Goal: Feedback & Contribution: Contribute content

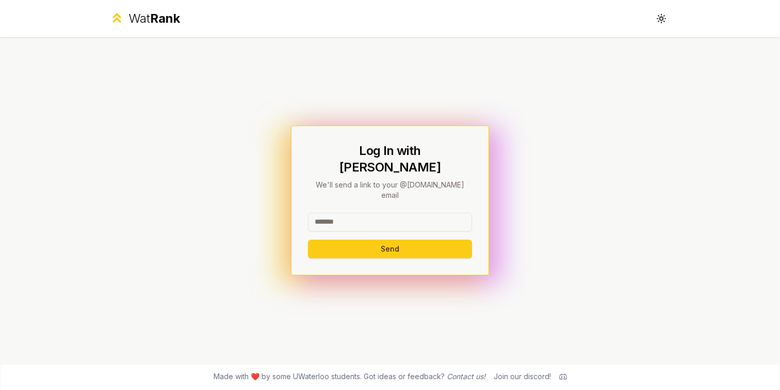
click at [347, 213] on input at bounding box center [390, 222] width 164 height 19
type input "*****"
click at [308, 239] on button "Send" at bounding box center [390, 248] width 164 height 19
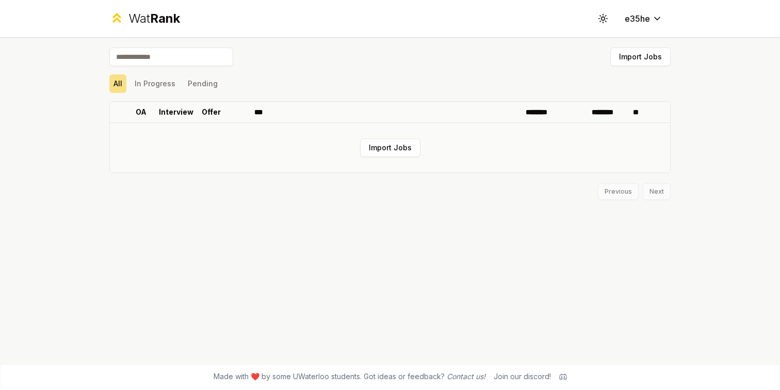
click at [400, 158] on td "Import Jobs" at bounding box center [390, 148] width 560 height 50
click at [400, 152] on button "Import Jobs" at bounding box center [390, 147] width 60 height 19
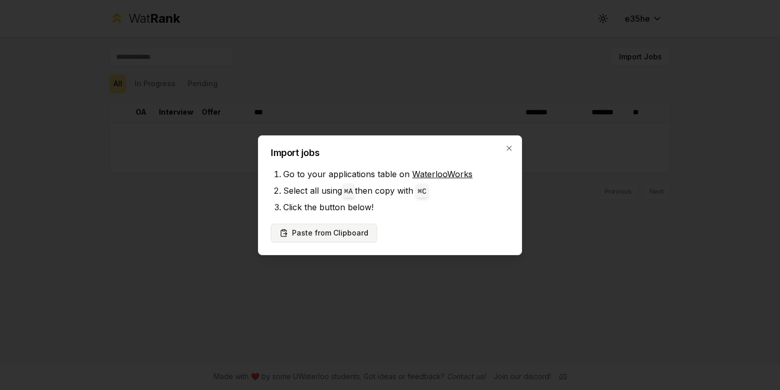
click at [340, 233] on button "Paste from Clipboard" at bounding box center [324, 232] width 106 height 19
click at [350, 234] on button "Paste from Clipboard" at bounding box center [324, 232] width 106 height 19
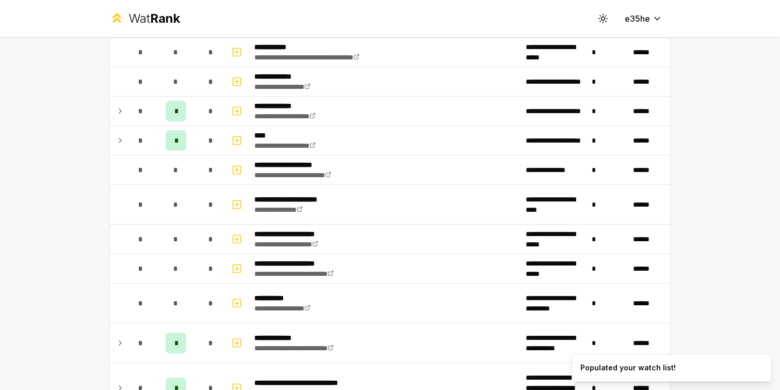
scroll to position [1411, 0]
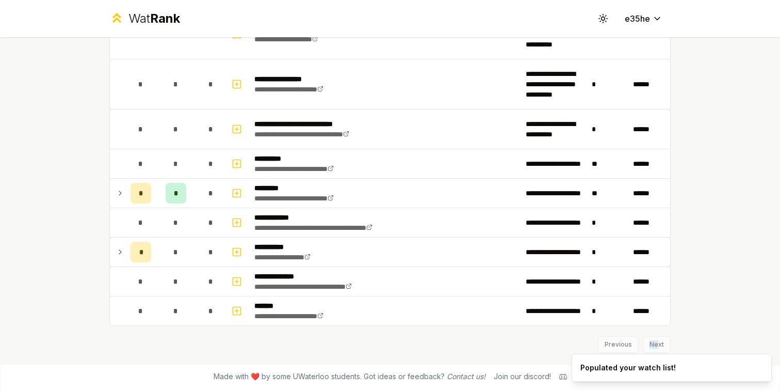
click at [653, 340] on div "Previous Next" at bounding box center [390, 339] width 562 height 27
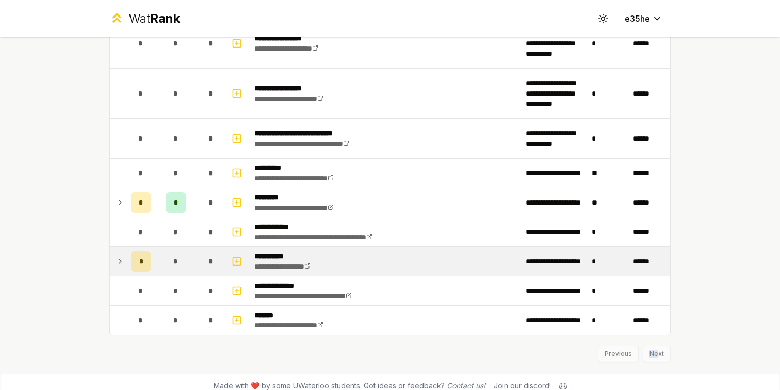
scroll to position [1400, 0]
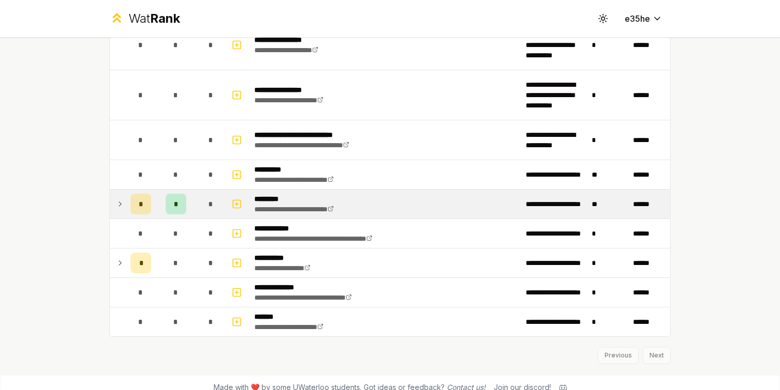
click at [177, 202] on div "*" at bounding box center [176, 204] width 21 height 21
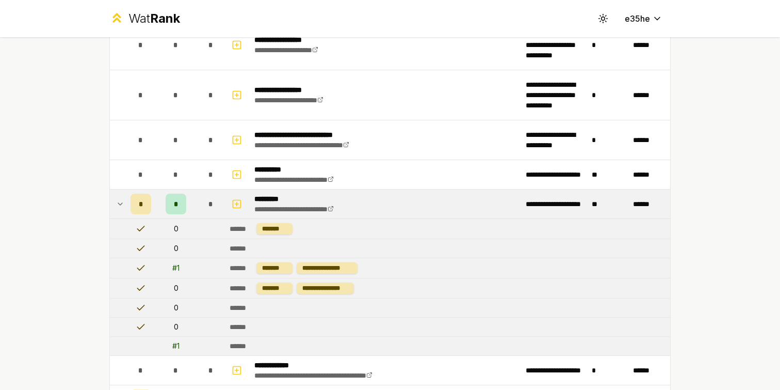
click at [177, 202] on div "*" at bounding box center [176, 204] width 21 height 21
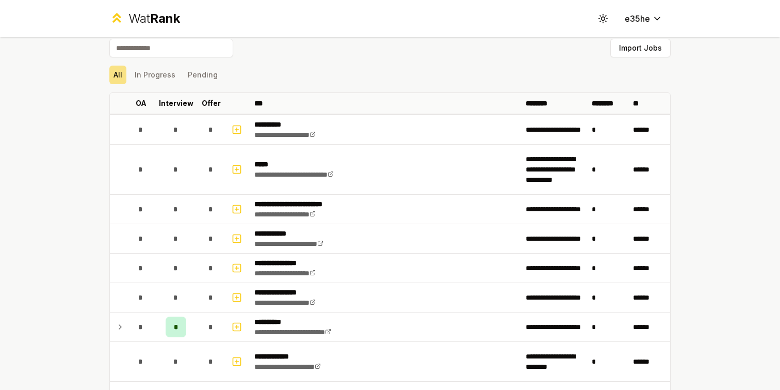
scroll to position [0, 0]
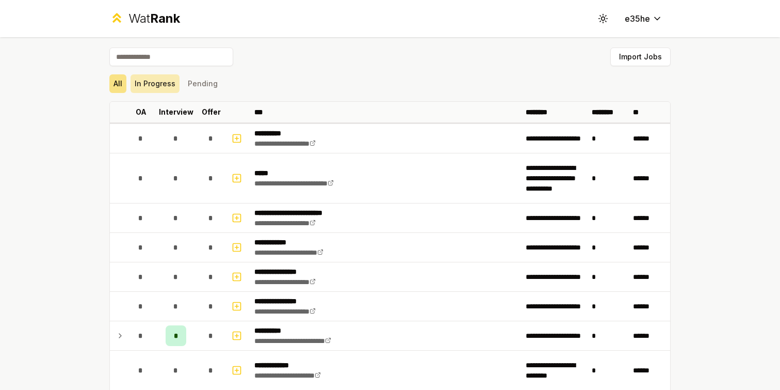
click at [166, 87] on button "In Progress" at bounding box center [155, 83] width 49 height 19
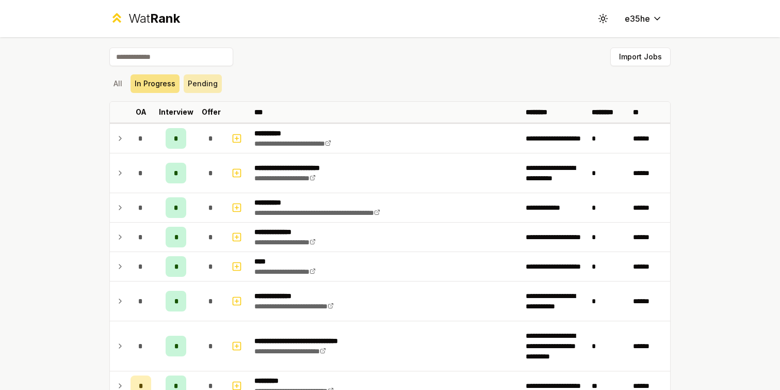
click at [190, 82] on button "Pending" at bounding box center [203, 83] width 38 height 19
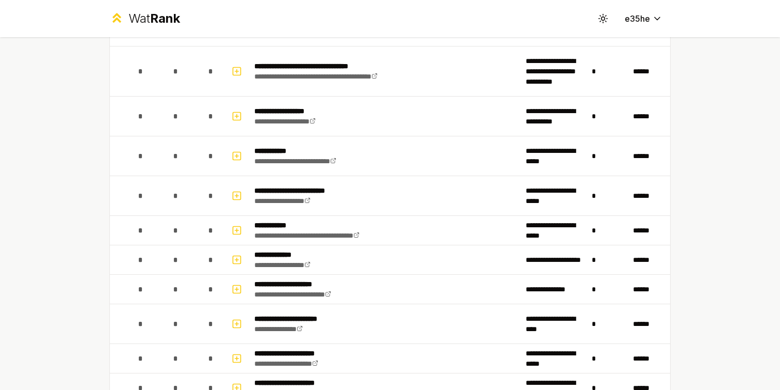
scroll to position [624, 0]
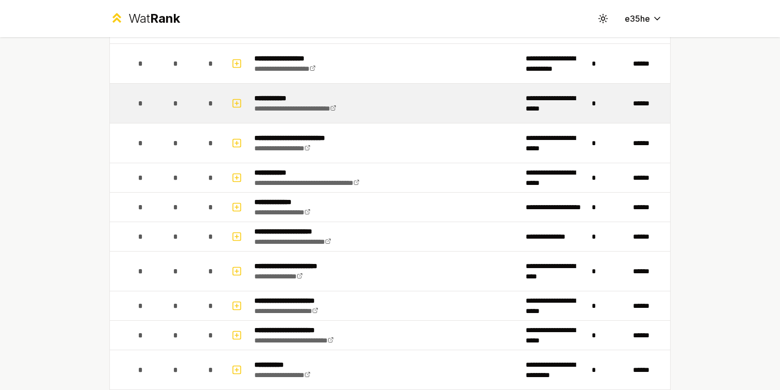
scroll to position [0, 0]
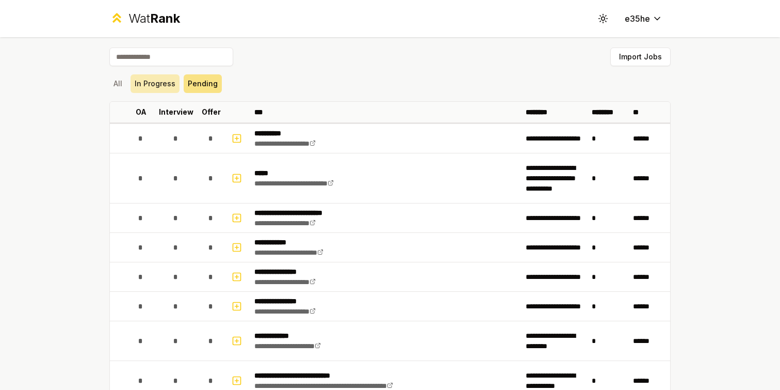
click at [162, 84] on button "In Progress" at bounding box center [155, 83] width 49 height 19
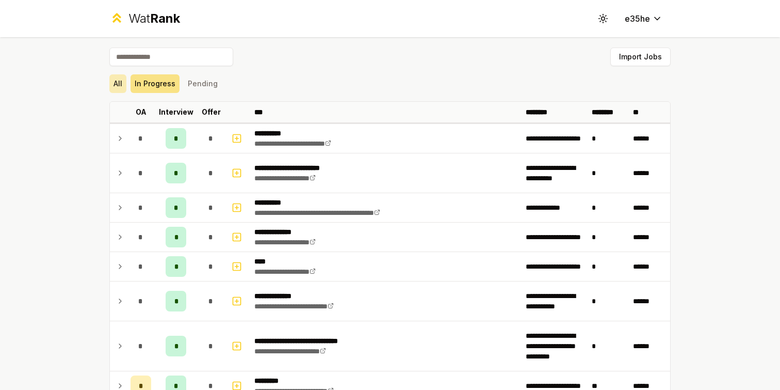
click at [121, 85] on button "All" at bounding box center [117, 83] width 17 height 19
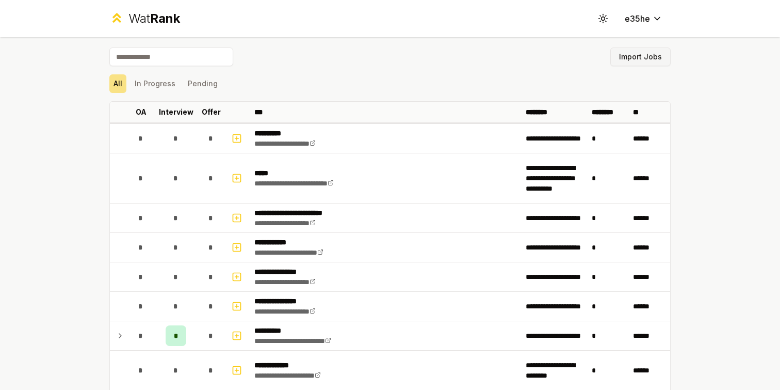
click at [638, 60] on button "Import Jobs" at bounding box center [641, 56] width 60 height 19
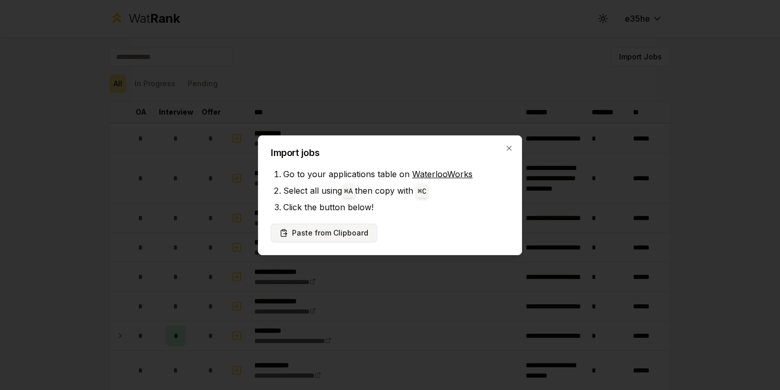
click at [343, 238] on button "Paste from Clipboard" at bounding box center [324, 232] width 106 height 19
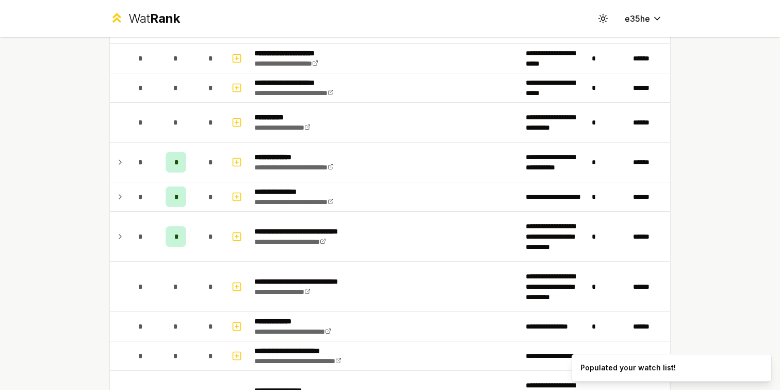
scroll to position [1088, 0]
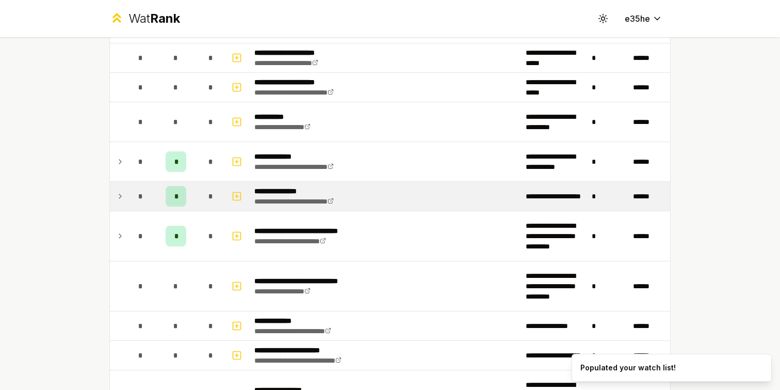
click at [177, 193] on div "*" at bounding box center [176, 196] width 21 height 21
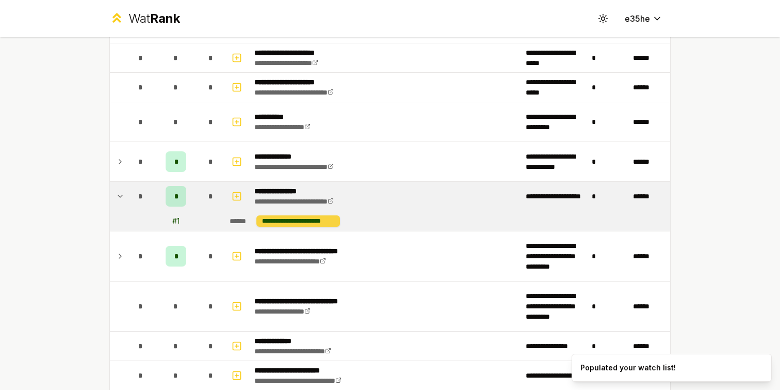
click at [262, 220] on div "**********" at bounding box center [298, 220] width 84 height 11
click at [173, 218] on div "# 1" at bounding box center [175, 221] width 7 height 10
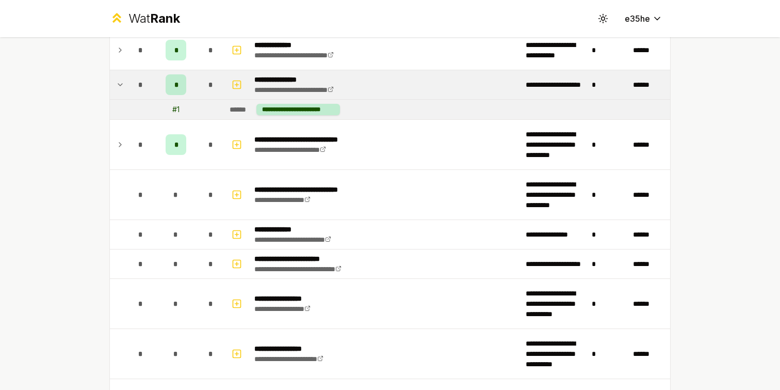
scroll to position [1206, 0]
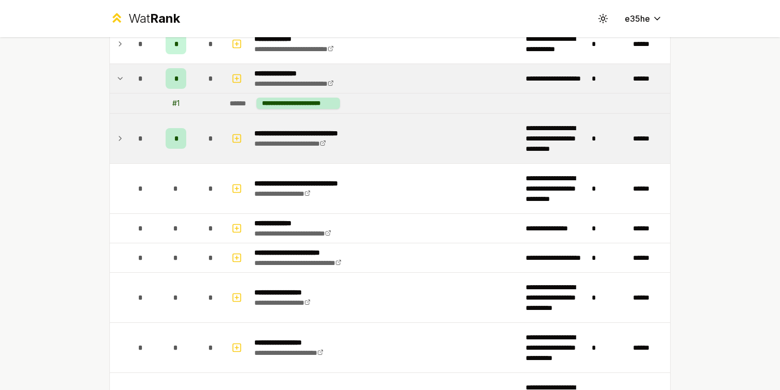
click at [166, 135] on div "*" at bounding box center [176, 138] width 21 height 21
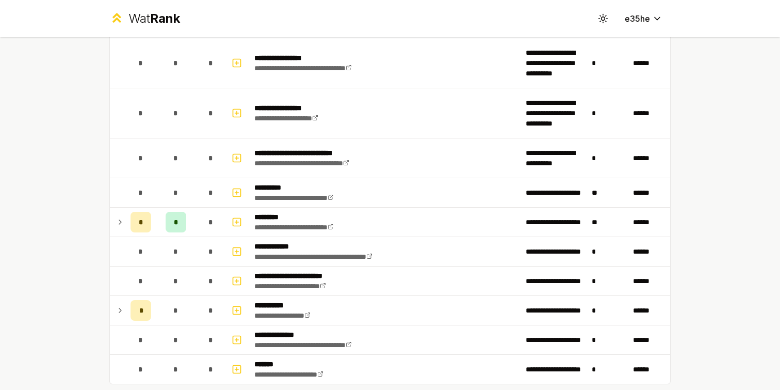
scroll to position [1553, 0]
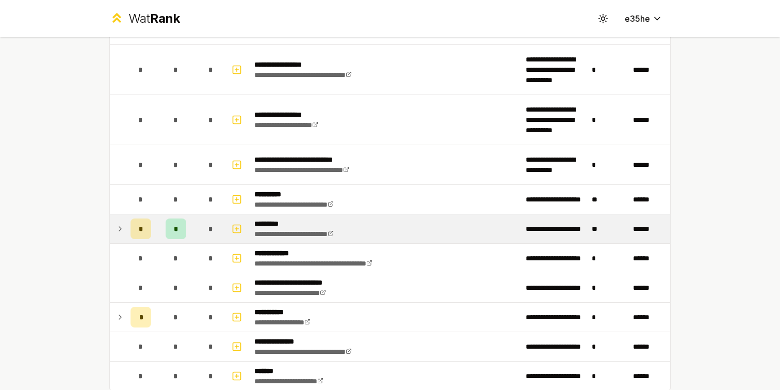
click at [173, 236] on div "*" at bounding box center [176, 228] width 21 height 21
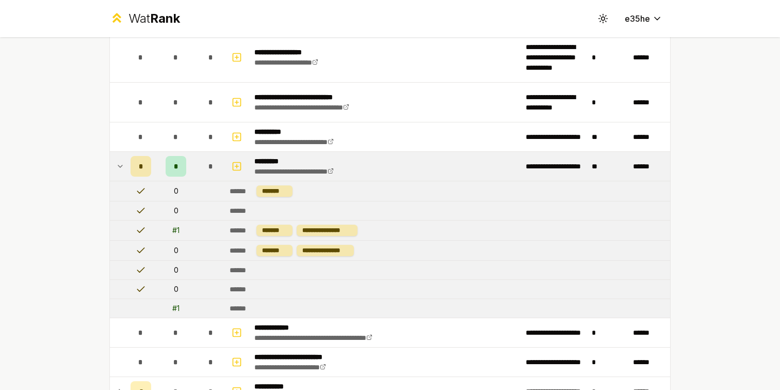
scroll to position [1623, 0]
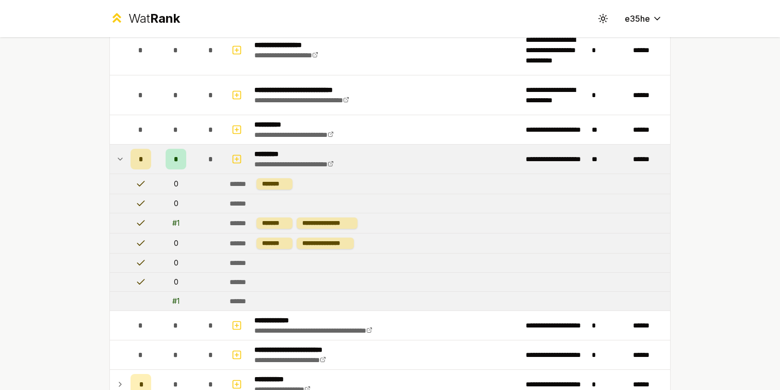
click at [172, 223] on div "# 1" at bounding box center [175, 223] width 7 height 10
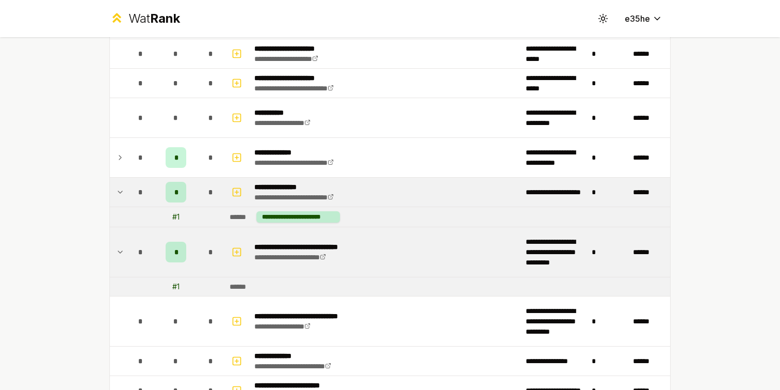
scroll to position [1101, 0]
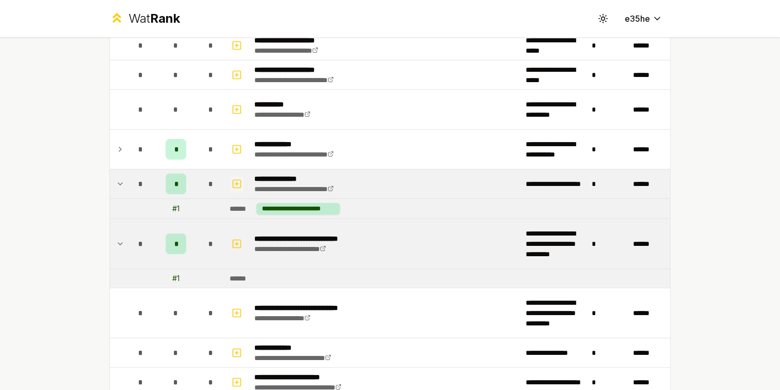
click at [235, 186] on icon "button" at bounding box center [237, 184] width 10 height 12
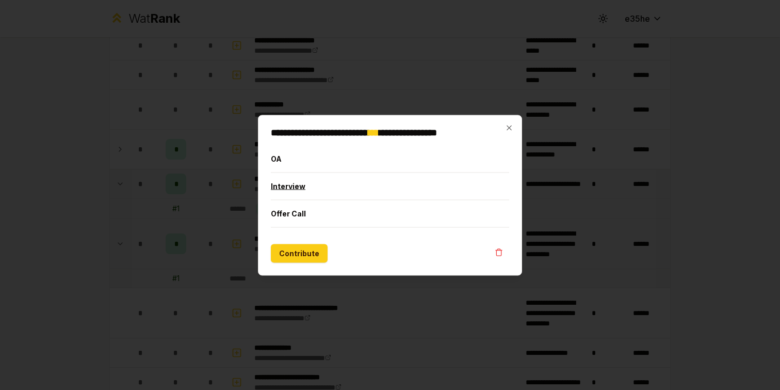
click at [291, 193] on button "Interview" at bounding box center [390, 185] width 238 height 27
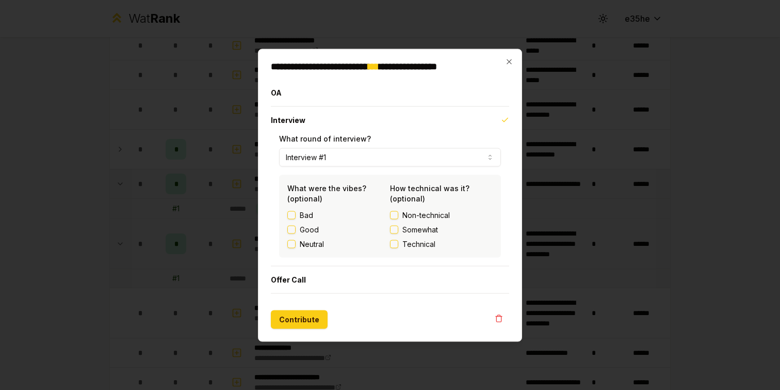
click at [292, 226] on button "Good" at bounding box center [291, 229] width 8 height 8
click at [395, 216] on button "Non-technical" at bounding box center [394, 215] width 8 height 8
click at [306, 314] on button "Contribute" at bounding box center [299, 319] width 57 height 19
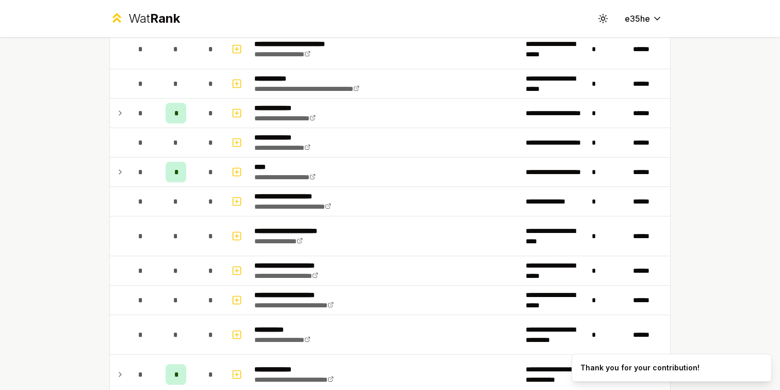
scroll to position [0, 0]
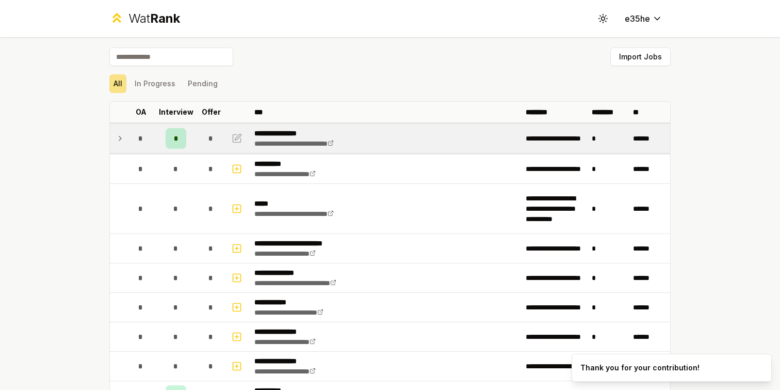
click at [183, 139] on td "*" at bounding box center [175, 138] width 41 height 29
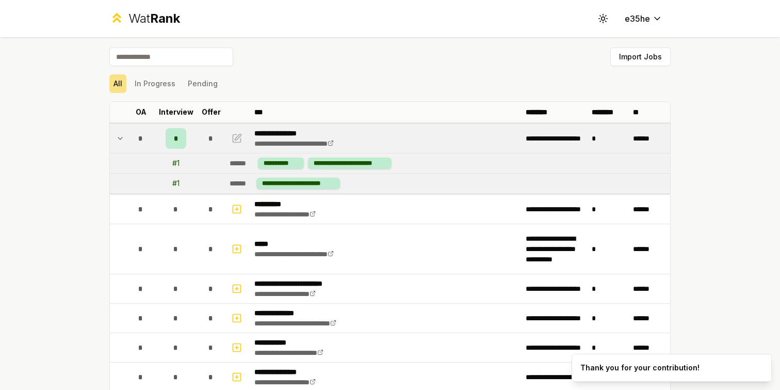
click at [175, 138] on div "*" at bounding box center [176, 138] width 21 height 21
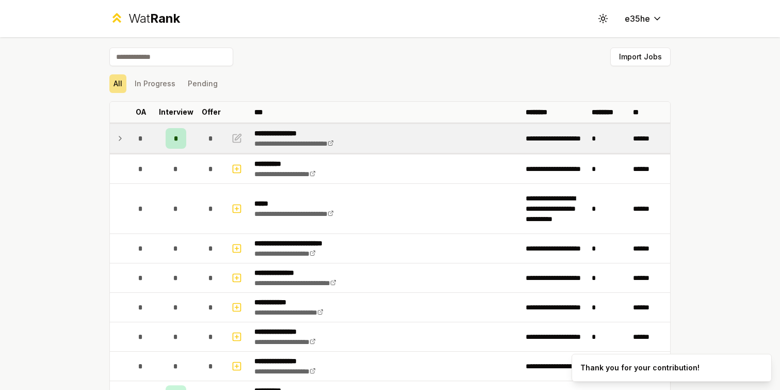
click at [175, 138] on div "*" at bounding box center [176, 138] width 21 height 21
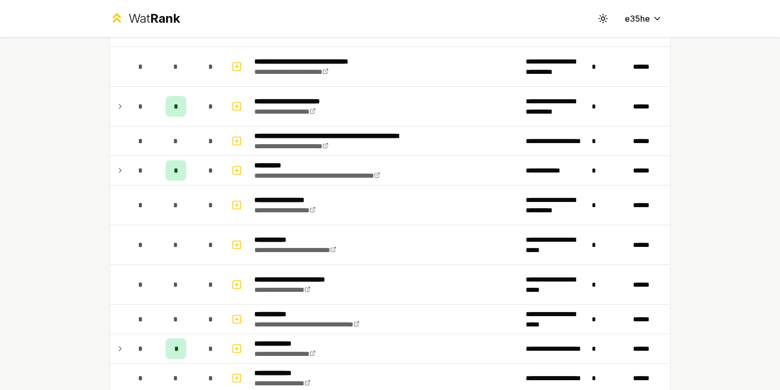
scroll to position [788, 0]
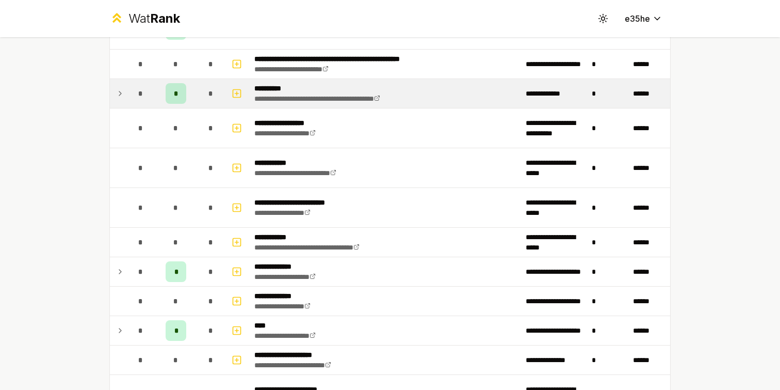
click at [179, 97] on div "*" at bounding box center [176, 93] width 21 height 21
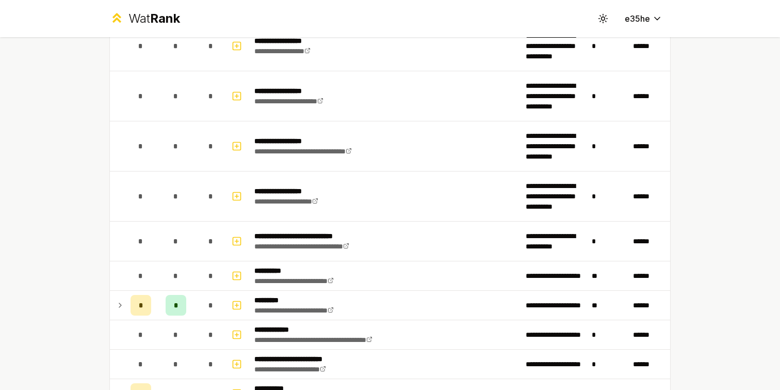
scroll to position [1673, 0]
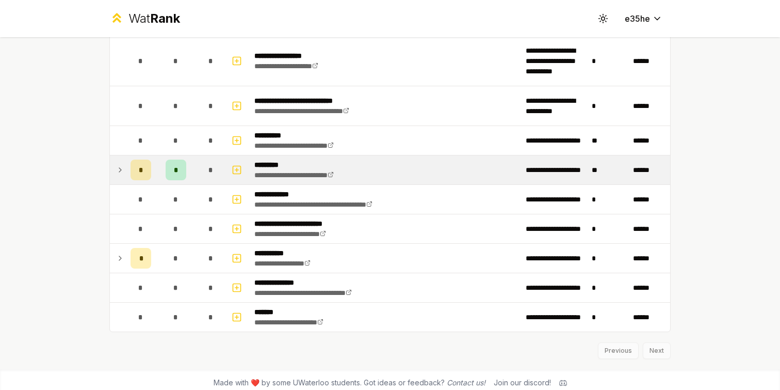
click at [167, 175] on div "*" at bounding box center [176, 169] width 21 height 21
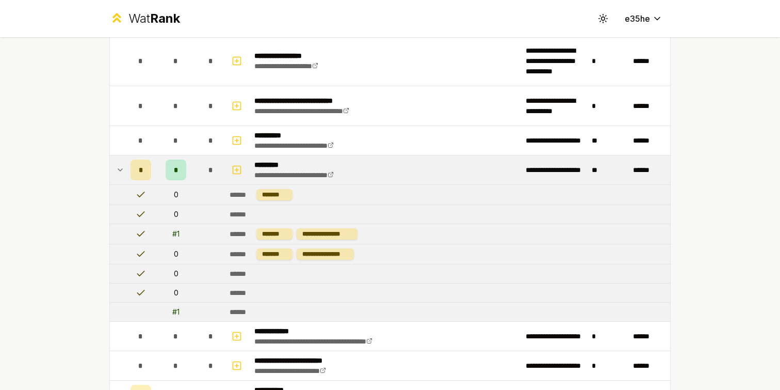
click at [169, 173] on div "*" at bounding box center [176, 169] width 21 height 21
